Goal: Find contact information: Find contact information

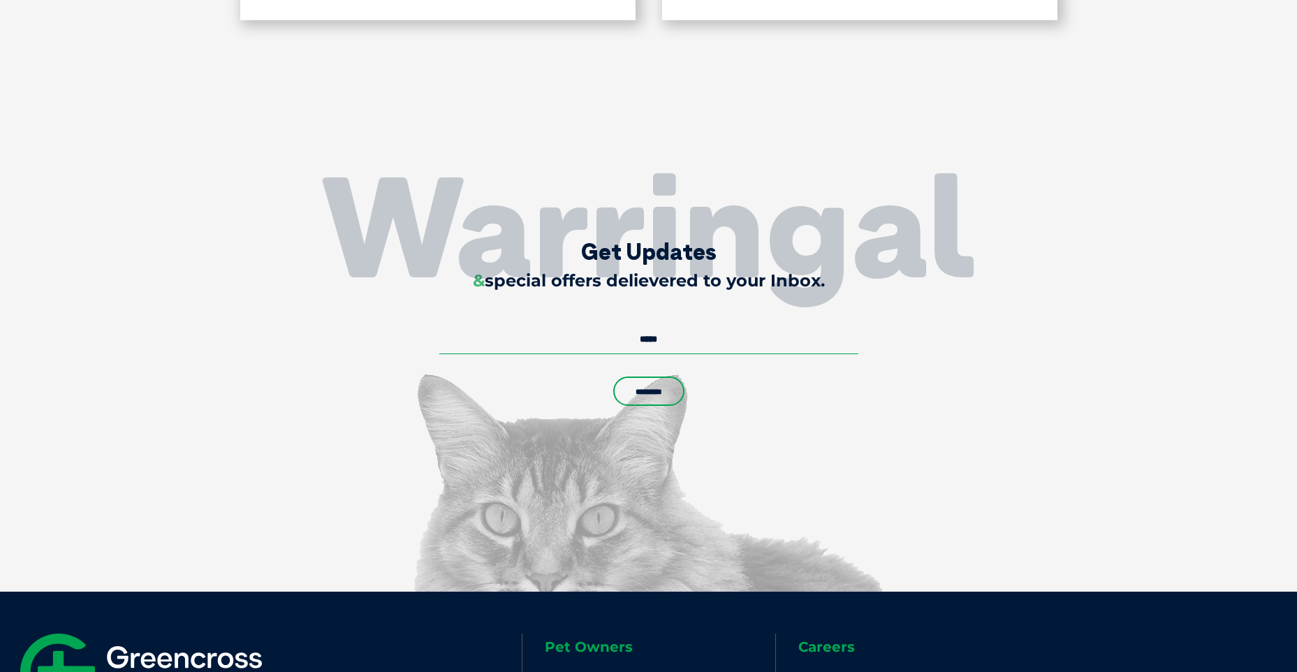
scroll to position [2866, 0]
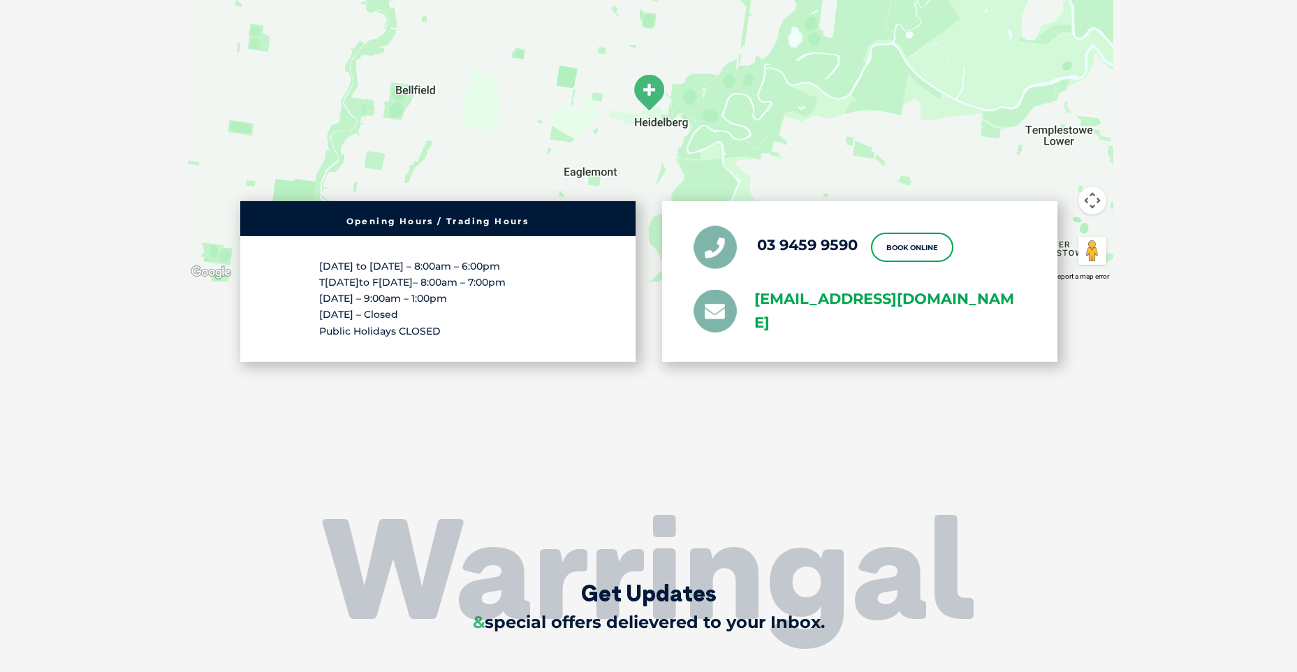
drag, startPoint x: 747, startPoint y: 279, endPoint x: 851, endPoint y: 315, distance: 109.6
click at [851, 315] on li "[EMAIL_ADDRESS][DOMAIN_NAME]" at bounding box center [860, 311] width 332 height 49
copy link "[EMAIL_ADDRESS][DOMAIN_NAME]"
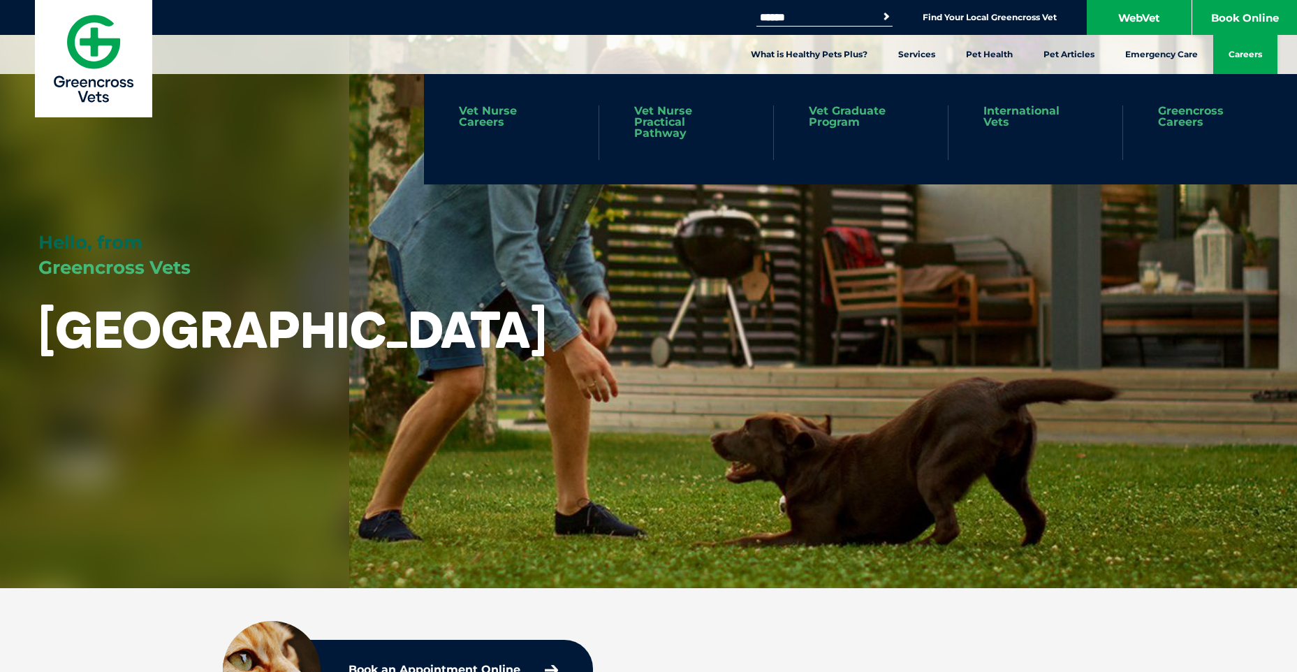
click at [1230, 57] on link "Careers" at bounding box center [1245, 54] width 64 height 39
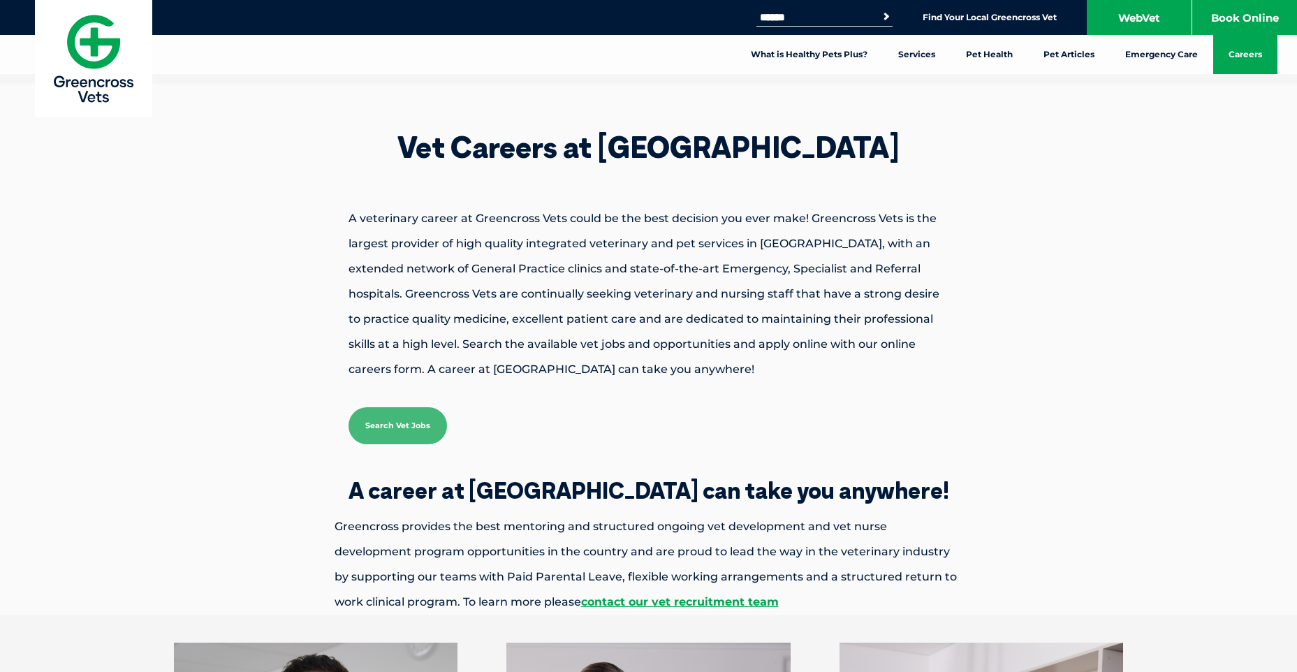
click at [96, 52] on img at bounding box center [93, 58] width 117 height 117
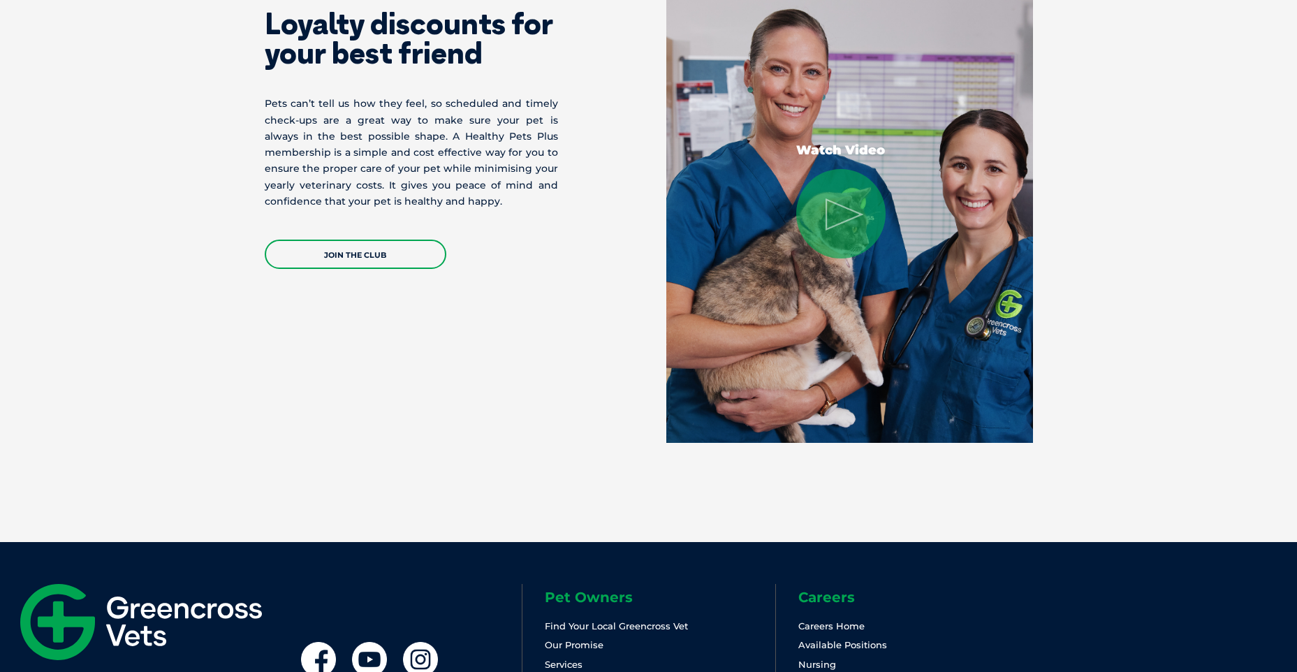
scroll to position [2925, 0]
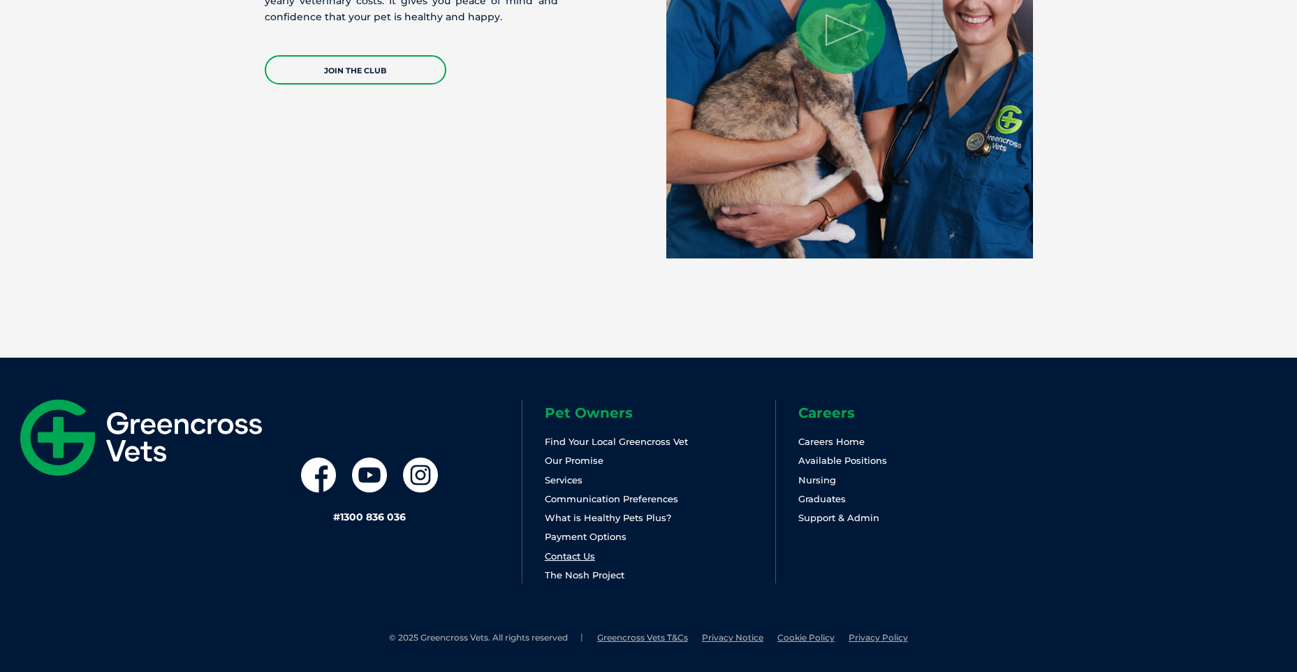
click at [563, 555] on link "Contact Us" at bounding box center [570, 555] width 50 height 11
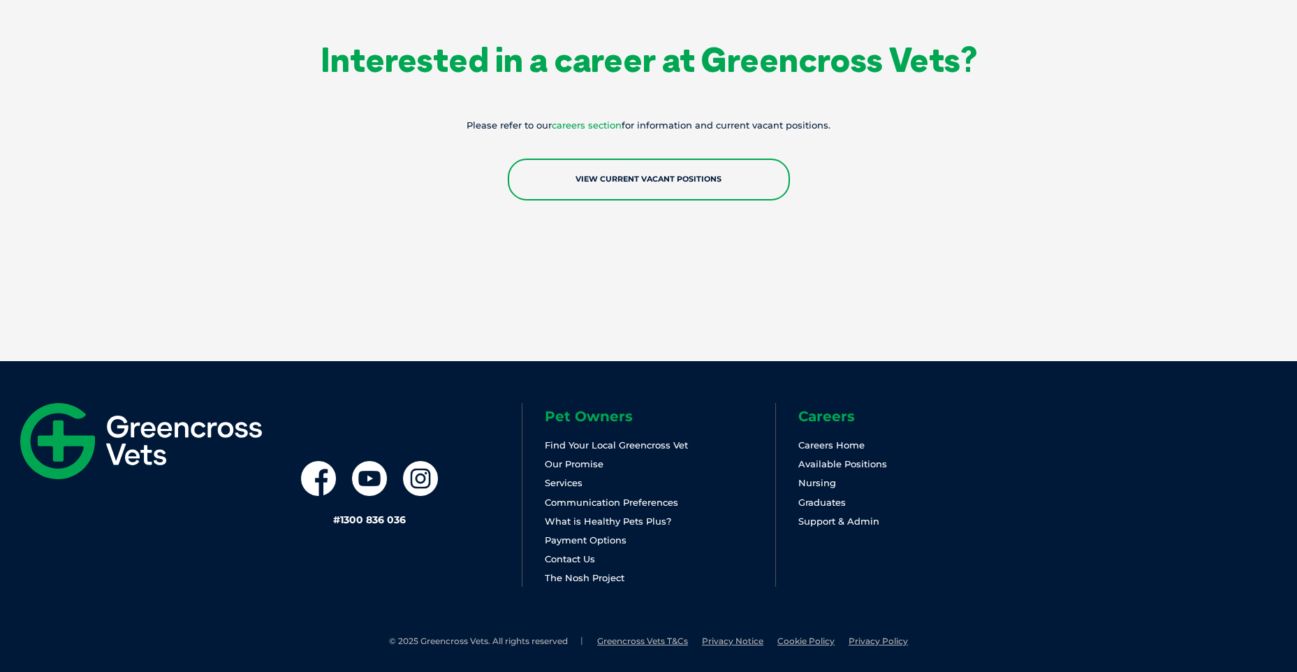
scroll to position [2465, 0]
